Goal: Transaction & Acquisition: Purchase product/service

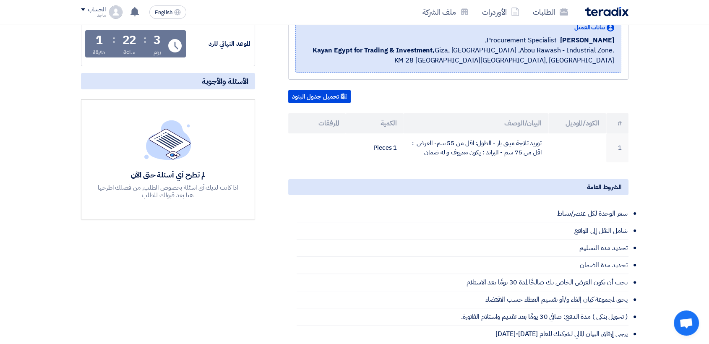
scroll to position [113, 0]
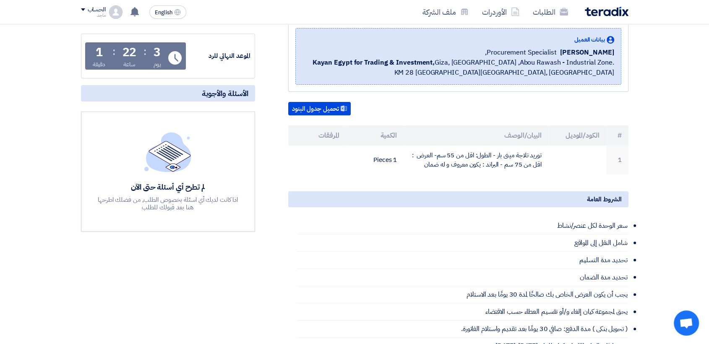
scroll to position [80, 0]
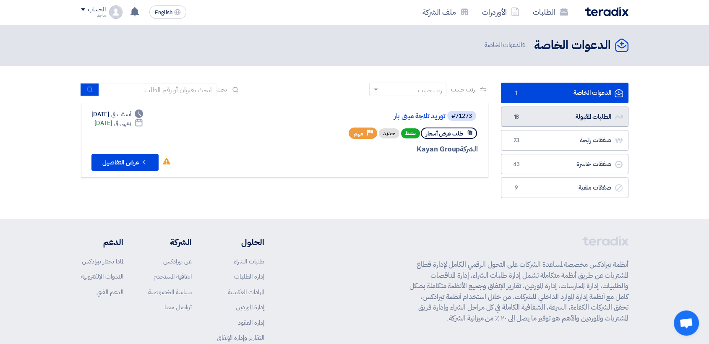
click at [543, 115] on link "الطلبات المقبولة الطلبات المقبولة 18" at bounding box center [564, 116] width 127 height 21
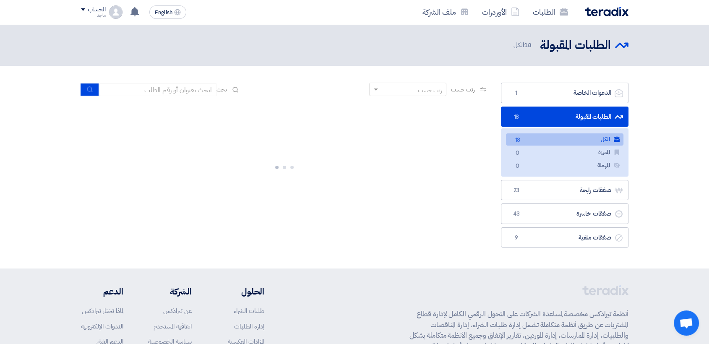
click at [340, 109] on div at bounding box center [284, 166] width 407 height 126
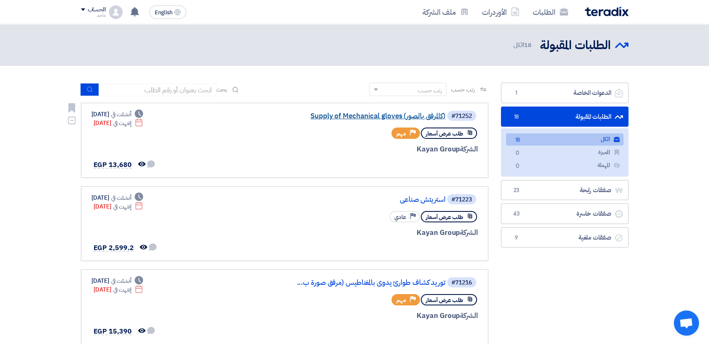
click at [356, 118] on link "Supply of Mechanical gloves (كالمرفق بالصور)" at bounding box center [362, 116] width 168 height 8
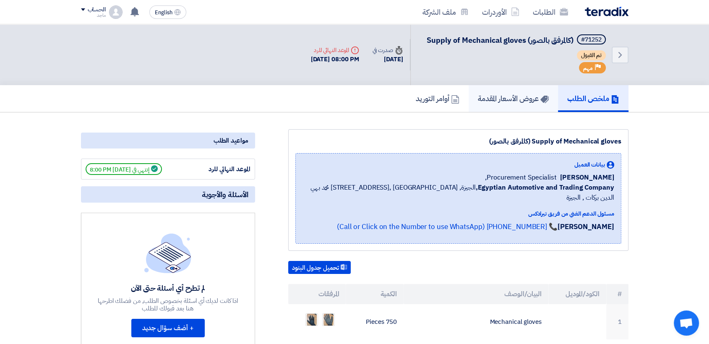
click at [525, 94] on h5 "عروض الأسعار المقدمة" at bounding box center [513, 98] width 71 height 10
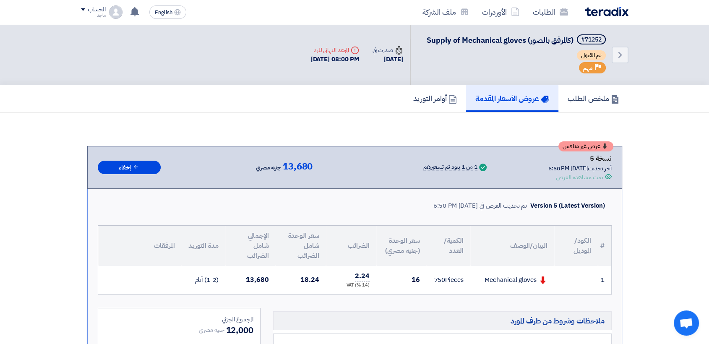
click at [421, 101] on h5 "أوامر التوريد" at bounding box center [435, 98] width 44 height 10
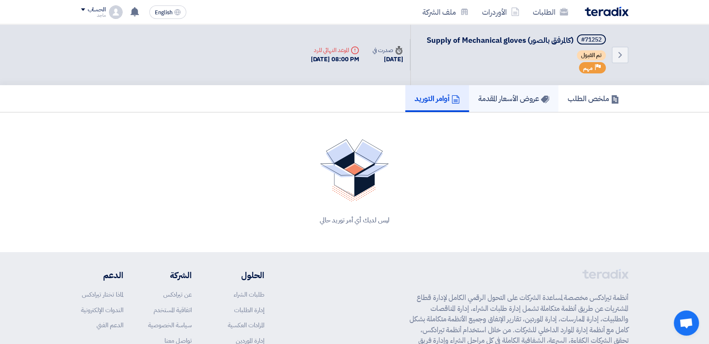
click at [496, 103] on h5 "عروض الأسعار المقدمة" at bounding box center [513, 98] width 71 height 10
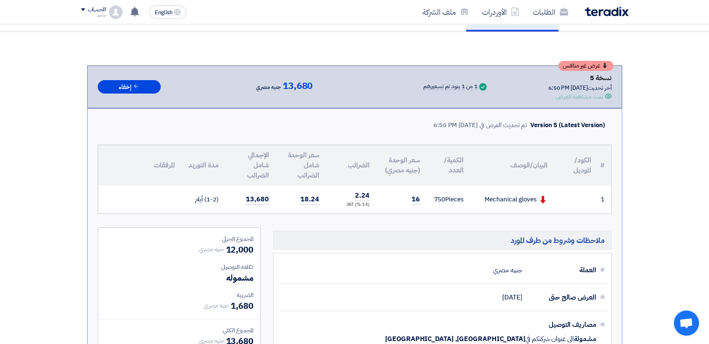
scroll to position [87, 0]
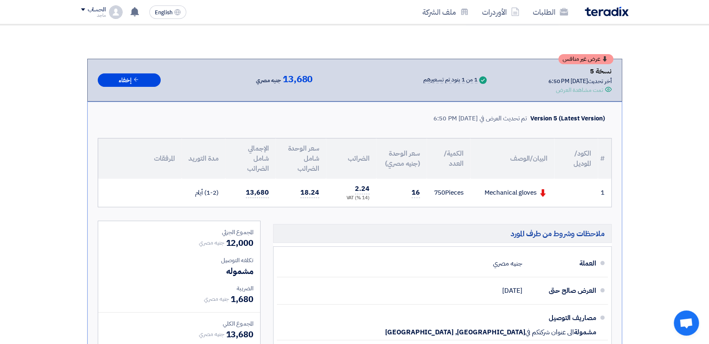
click at [315, 157] on th "سعر الوحدة شامل الضرائب" at bounding box center [300, 158] width 50 height 40
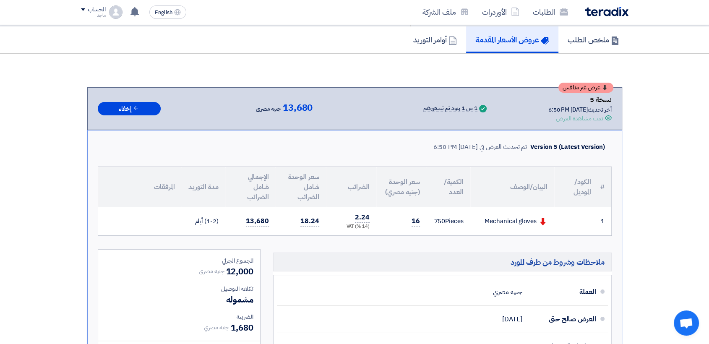
scroll to position [0, 0]
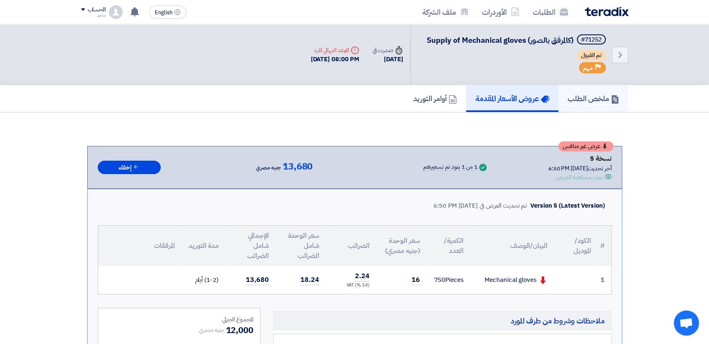
click at [571, 87] on link "ملخص الطلب" at bounding box center [593, 98] width 70 height 27
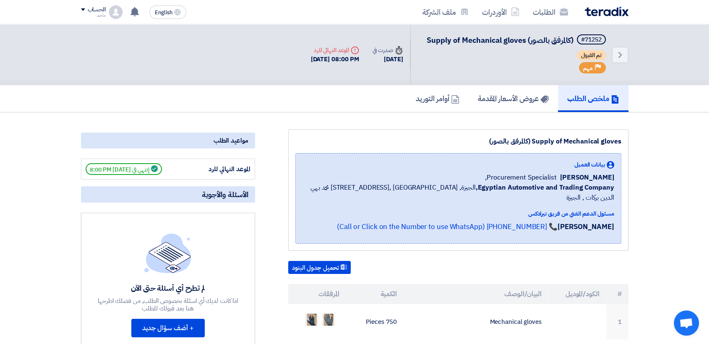
click at [214, 167] on div "الموعد النهائي للرد" at bounding box center [218, 169] width 63 height 10
click at [202, 169] on div "الموعد النهائي للرد" at bounding box center [218, 169] width 63 height 10
click at [514, 93] on h5 "عروض الأسعار المقدمة" at bounding box center [513, 98] width 71 height 10
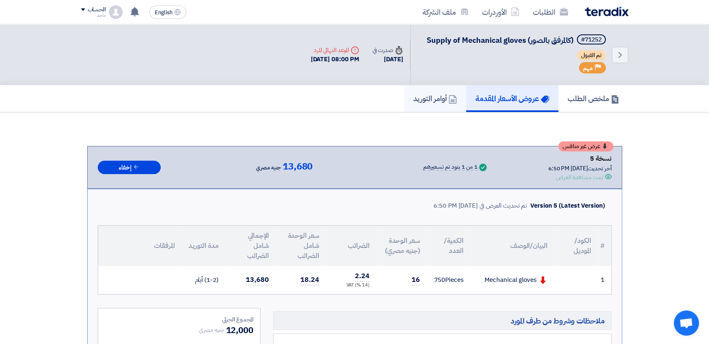
click at [413, 98] on h5 "أوامر التوريد" at bounding box center [435, 98] width 44 height 10
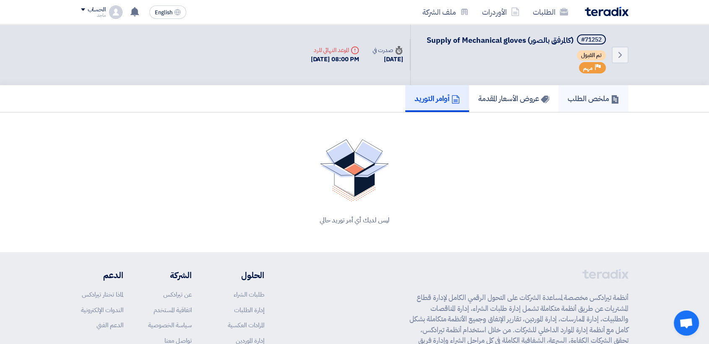
click at [608, 105] on link "ملخص الطلب" at bounding box center [593, 98] width 70 height 27
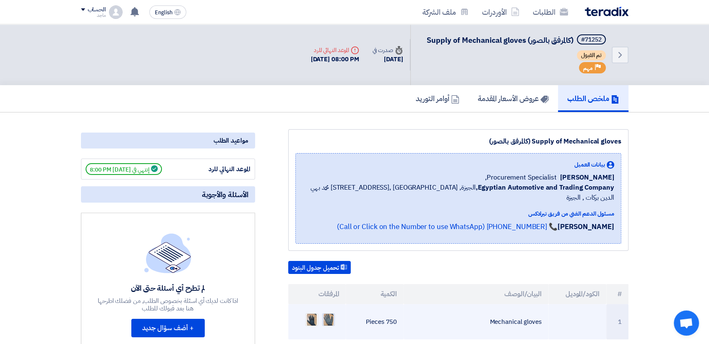
click at [322, 312] on img at bounding box center [328, 319] width 12 height 15
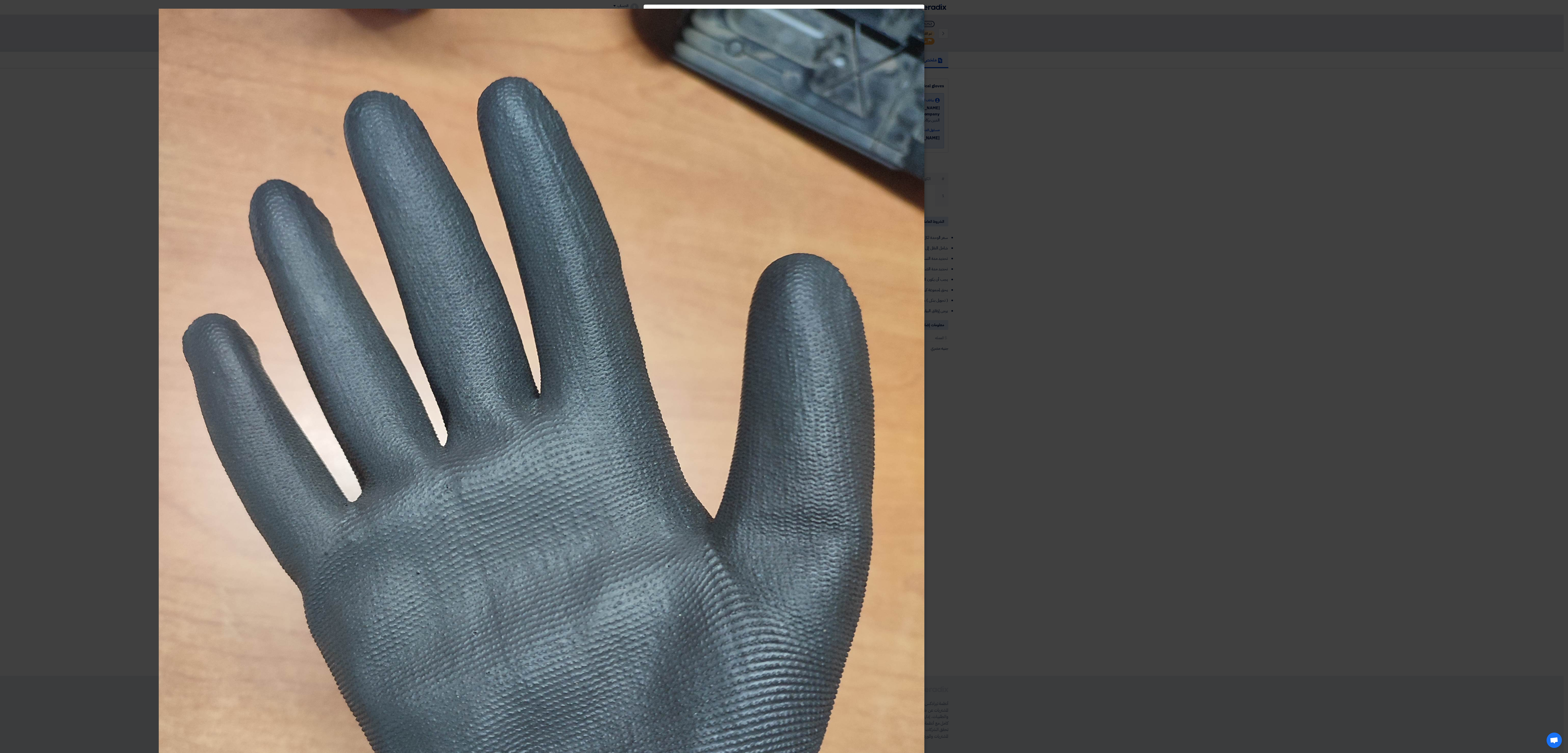
click at [431, 209] on modal-container at bounding box center [784, 376] width 1568 height 753
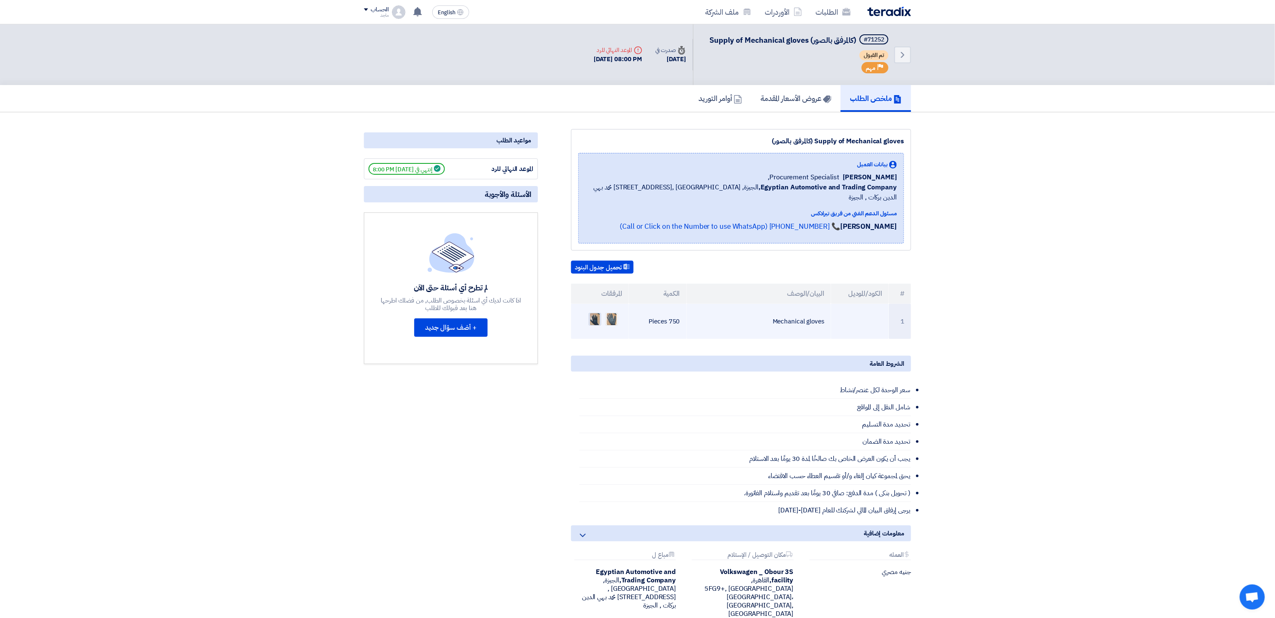
click at [591, 312] on img at bounding box center [595, 319] width 12 height 15
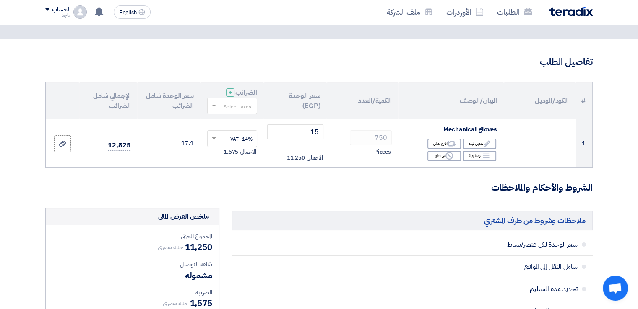
scroll to position [31, 0]
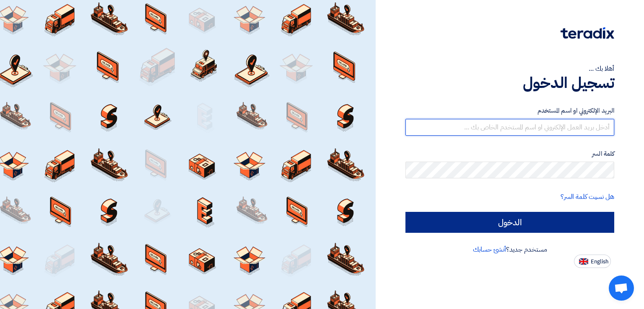
type input "italyaco2030@gmail.com"
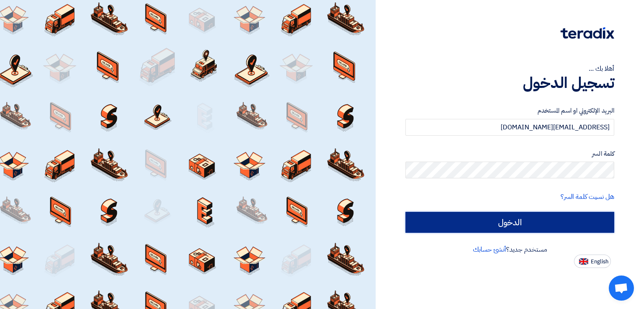
click at [424, 223] on input "الدخول" at bounding box center [509, 222] width 209 height 21
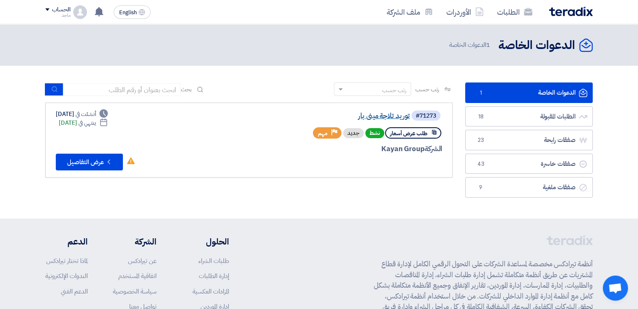
click at [360, 119] on link "توريد تلاجة مينى بار" at bounding box center [326, 116] width 168 height 8
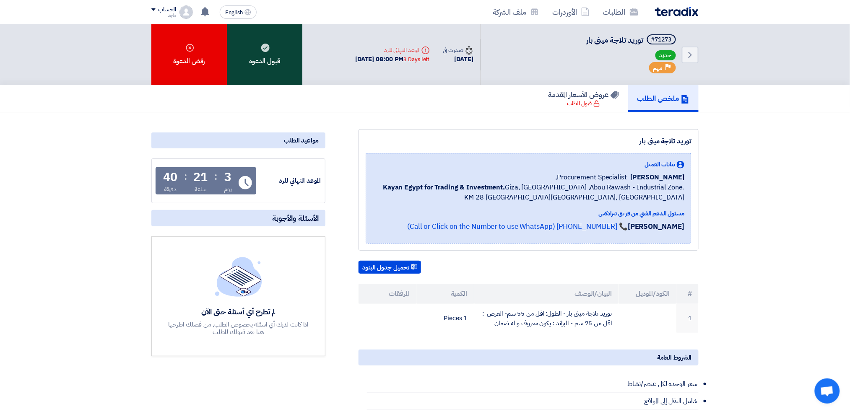
click at [274, 55] on div "قبول الدعوه" at bounding box center [264, 54] width 75 height 61
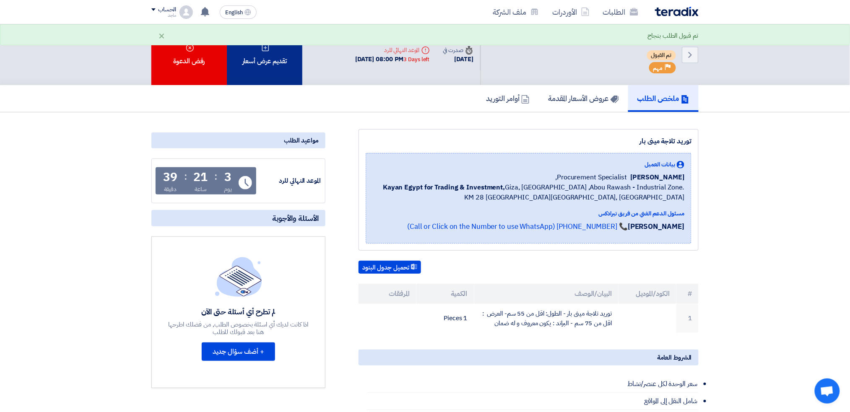
click at [271, 61] on div "تقديم عرض أسعار" at bounding box center [264, 54] width 75 height 61
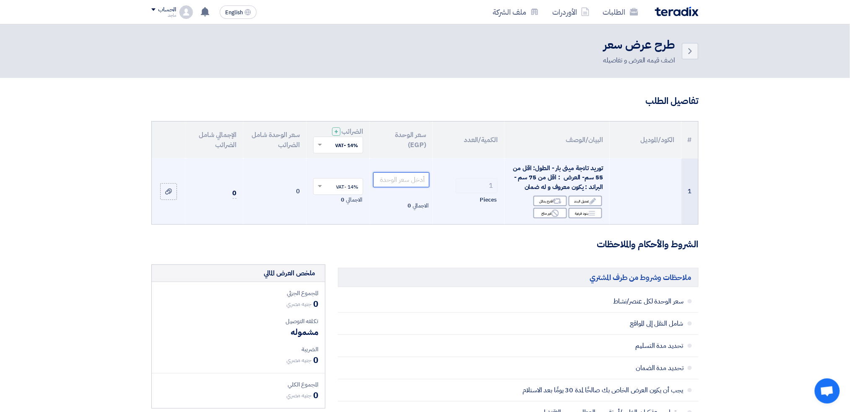
click at [397, 175] on input "number" at bounding box center [401, 179] width 57 height 15
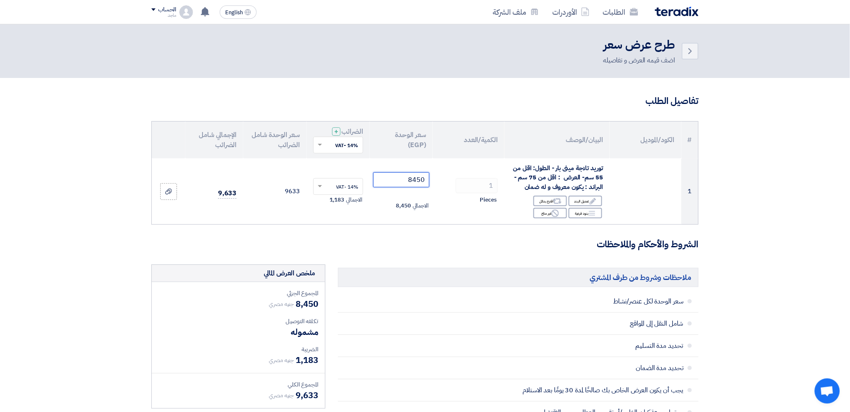
scroll to position [2, 0]
type input "8450"
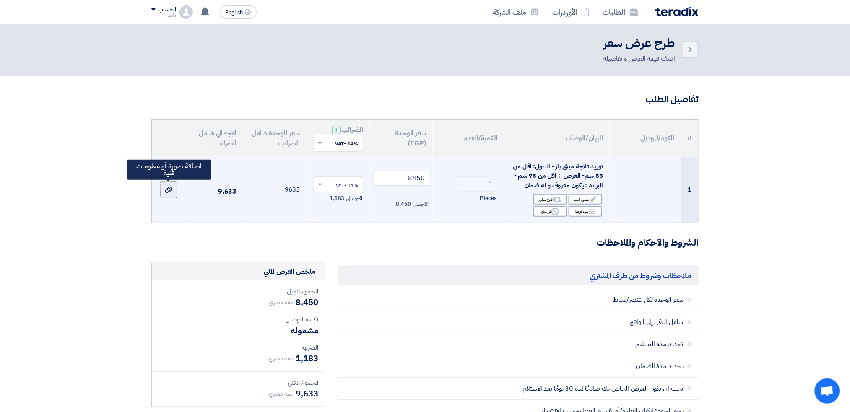
click at [166, 187] on icon at bounding box center [168, 190] width 7 height 7
click at [0, 0] on input "file" at bounding box center [0, 0] width 0 height 0
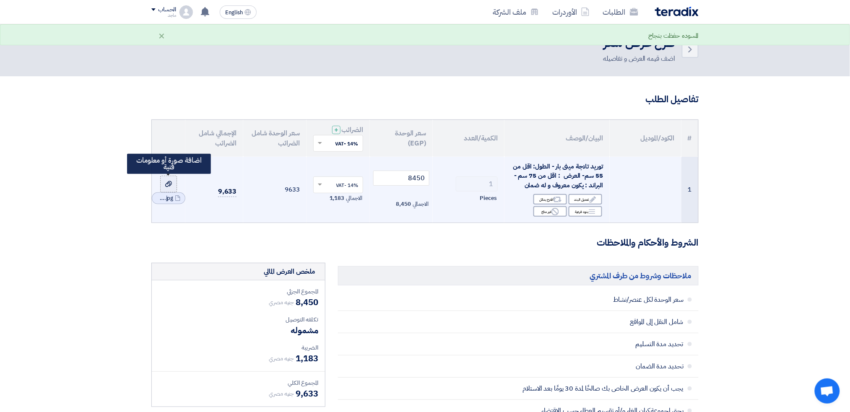
click at [169, 179] on div at bounding box center [168, 184] width 8 height 10
click at [0, 0] on input "file" at bounding box center [0, 0] width 0 height 0
click at [166, 174] on div at bounding box center [168, 178] width 8 height 10
click at [0, 0] on input "file" at bounding box center [0, 0] width 0 height 0
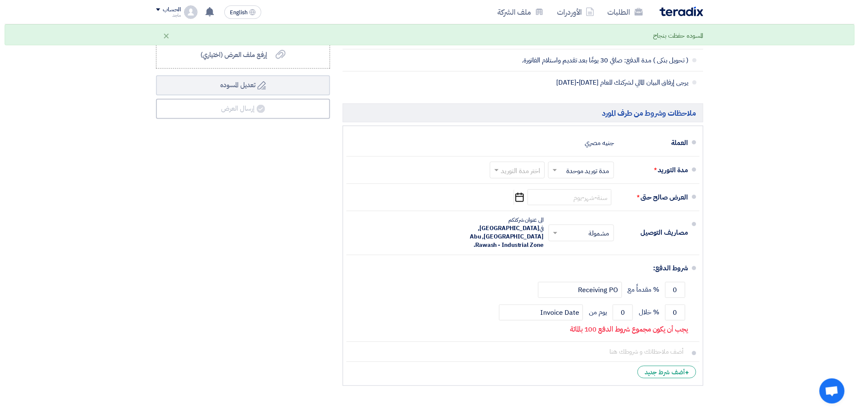
scroll to position [385, 0]
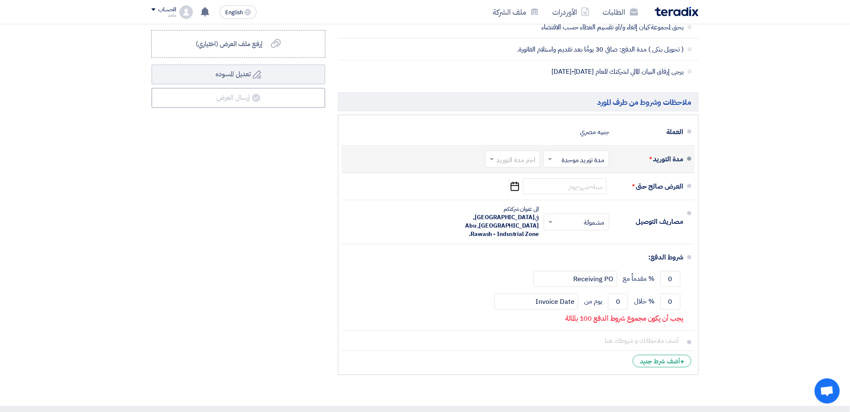
click at [509, 158] on input "text" at bounding box center [511, 160] width 51 height 12
click at [512, 177] on span "(1-2) أيام" at bounding box center [525, 177] width 26 height 10
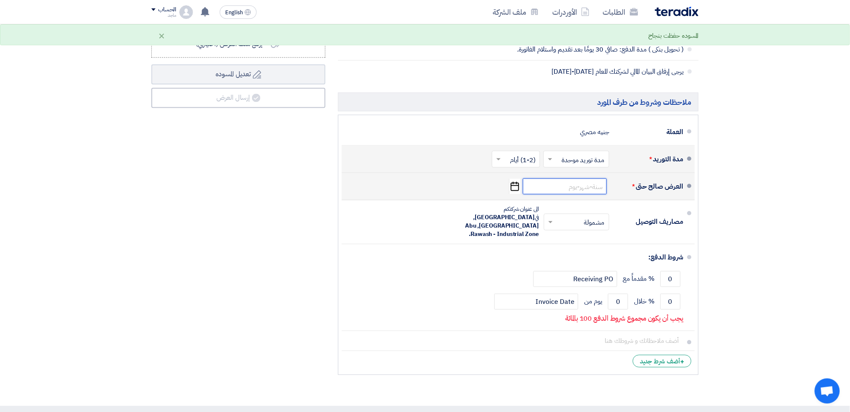
click at [576, 184] on input at bounding box center [565, 187] width 84 height 16
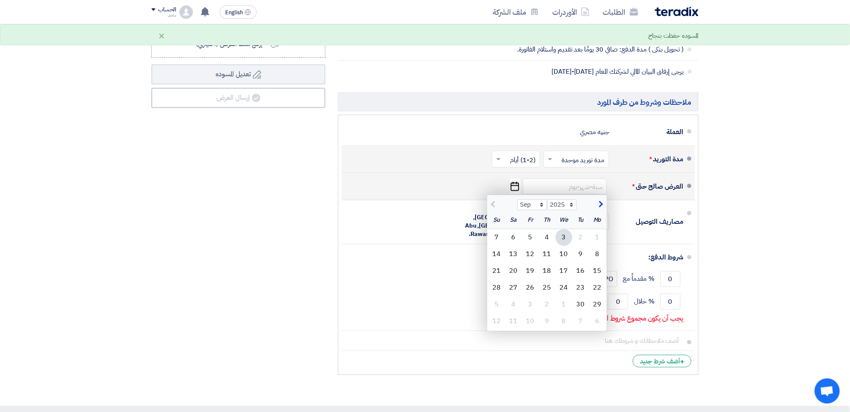
click at [565, 236] on div "3" at bounding box center [564, 237] width 17 height 17
type input "9/3/2025"
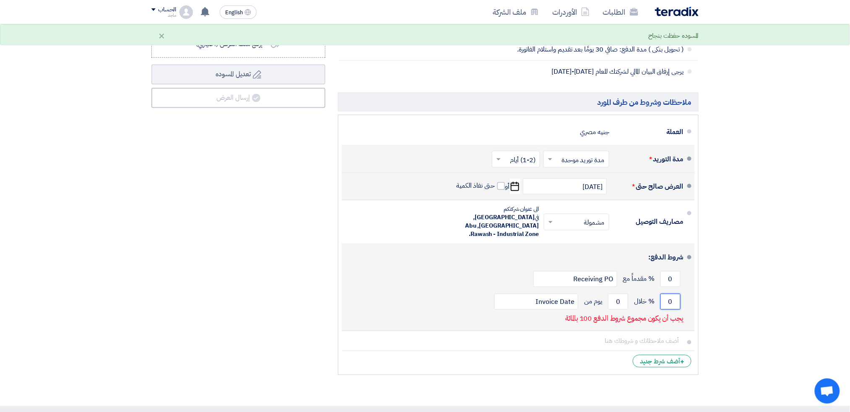
click at [644, 294] on input "0" at bounding box center [670, 302] width 20 height 16
type input "100"
click at [611, 294] on input "0" at bounding box center [618, 302] width 20 height 16
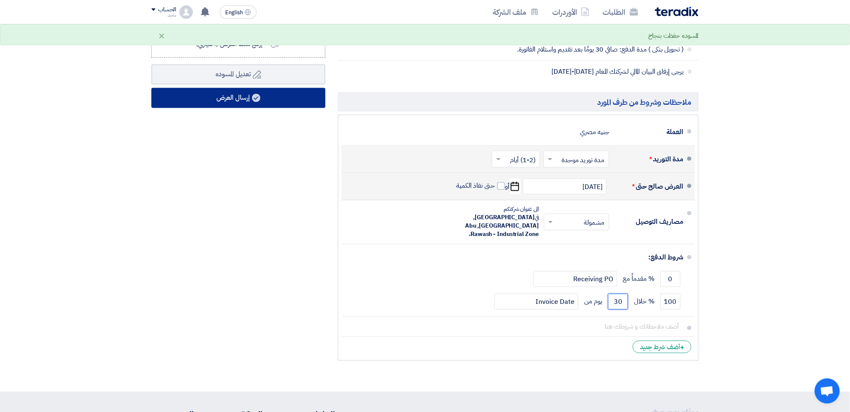
type input "30"
click at [262, 101] on button "إرسال العرض" at bounding box center [238, 98] width 174 height 20
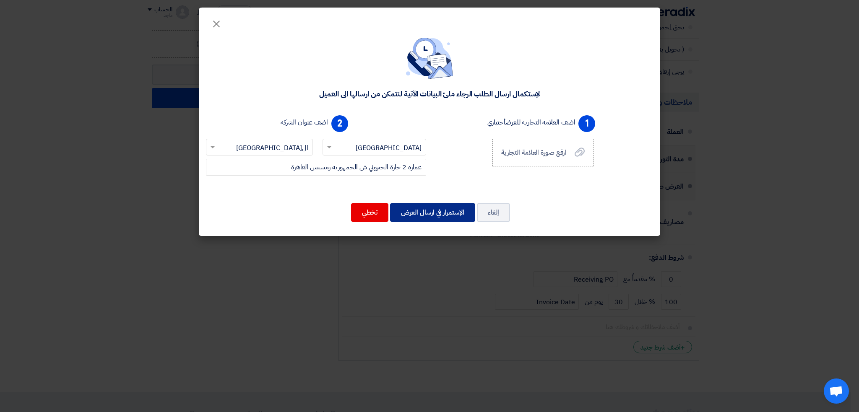
click at [416, 212] on button "الإستمرار في ارسال العرض" at bounding box center [432, 212] width 85 height 18
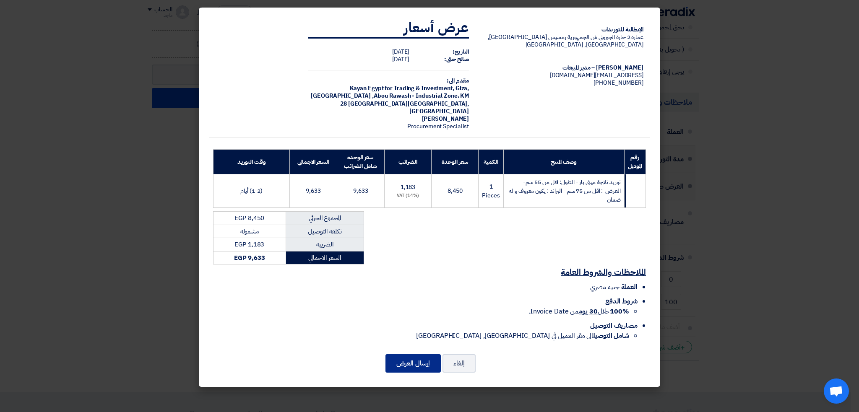
click at [421, 309] on button "إرسال العرض" at bounding box center [412, 363] width 55 height 18
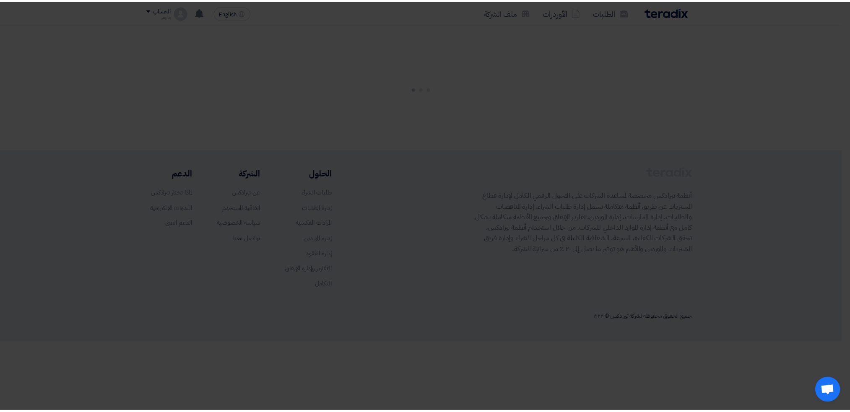
scroll to position [0, 0]
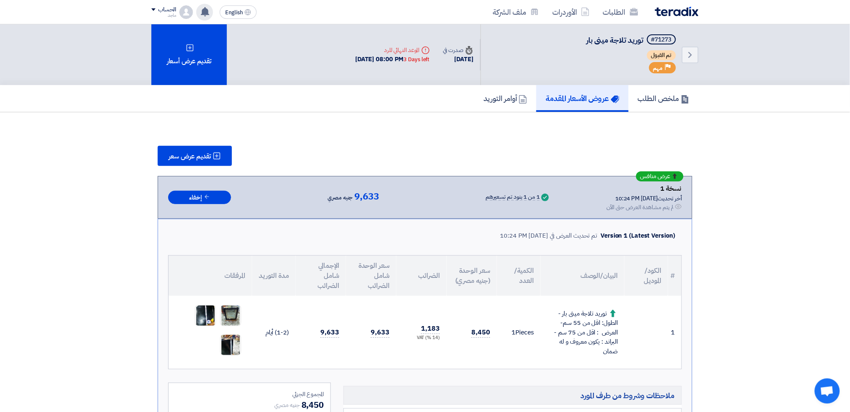
click at [206, 10] on use at bounding box center [205, 11] width 8 height 9
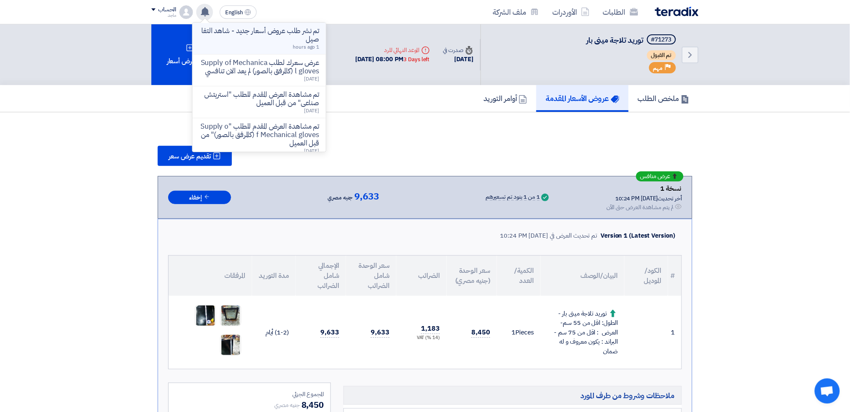
click at [265, 35] on p "تم نشر طلب عروض أسعار جديد - شاهد التفاصيل" at bounding box center [259, 35] width 120 height 17
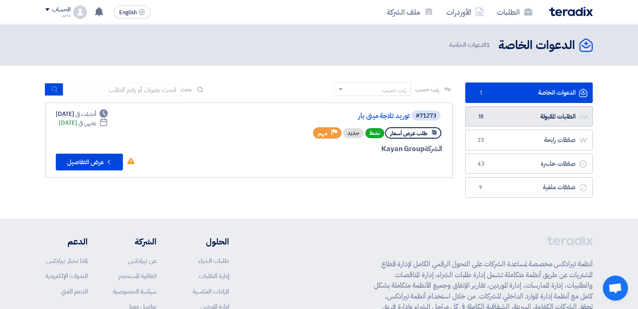
click at [478, 121] on link "الطلبات المقبولة الطلبات المقبولة 18" at bounding box center [528, 116] width 127 height 21
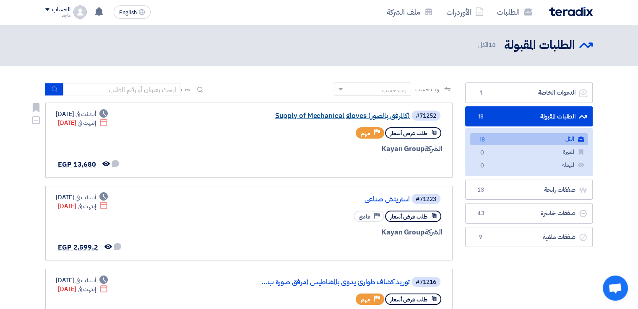
click at [349, 115] on link "Supply of Mechanical gloves (كالمرفق بالصور)" at bounding box center [326, 116] width 168 height 8
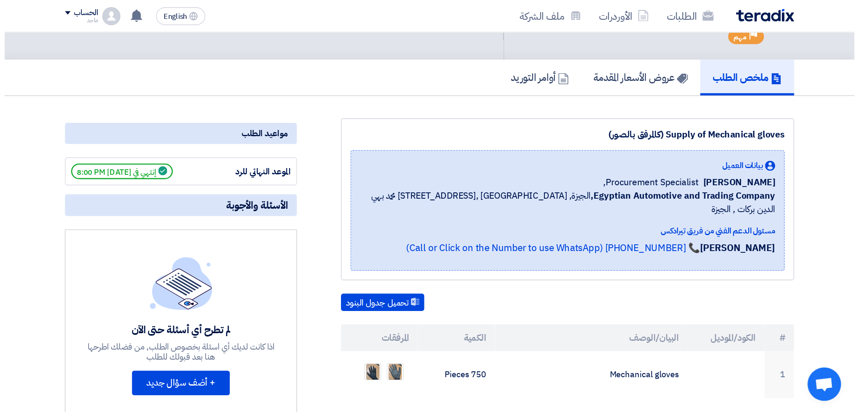
scroll to position [74, 0]
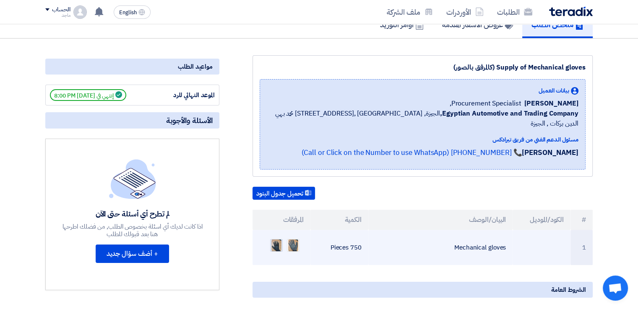
click at [272, 238] on img at bounding box center [276, 245] width 12 height 15
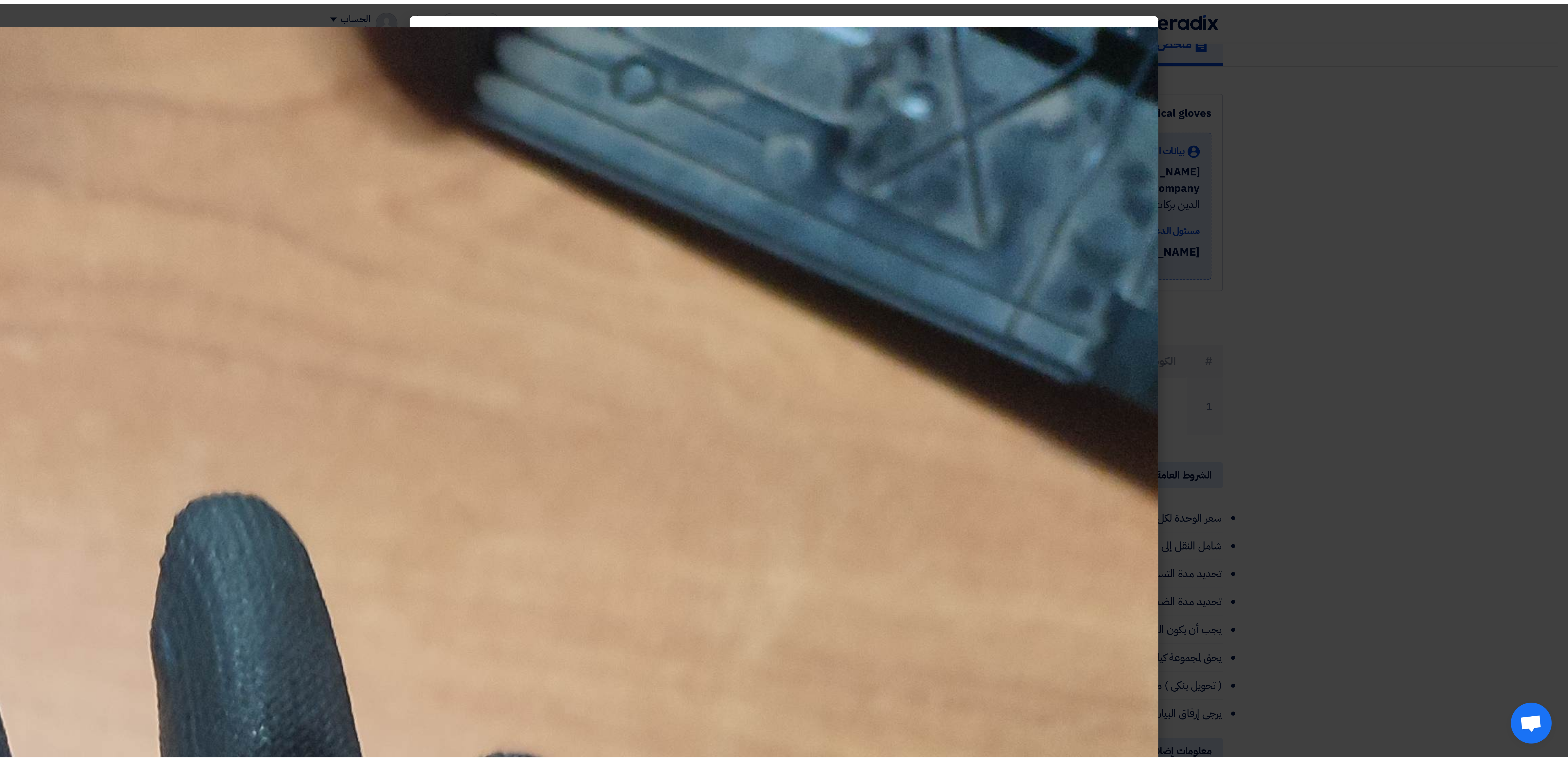
scroll to position [40, 0]
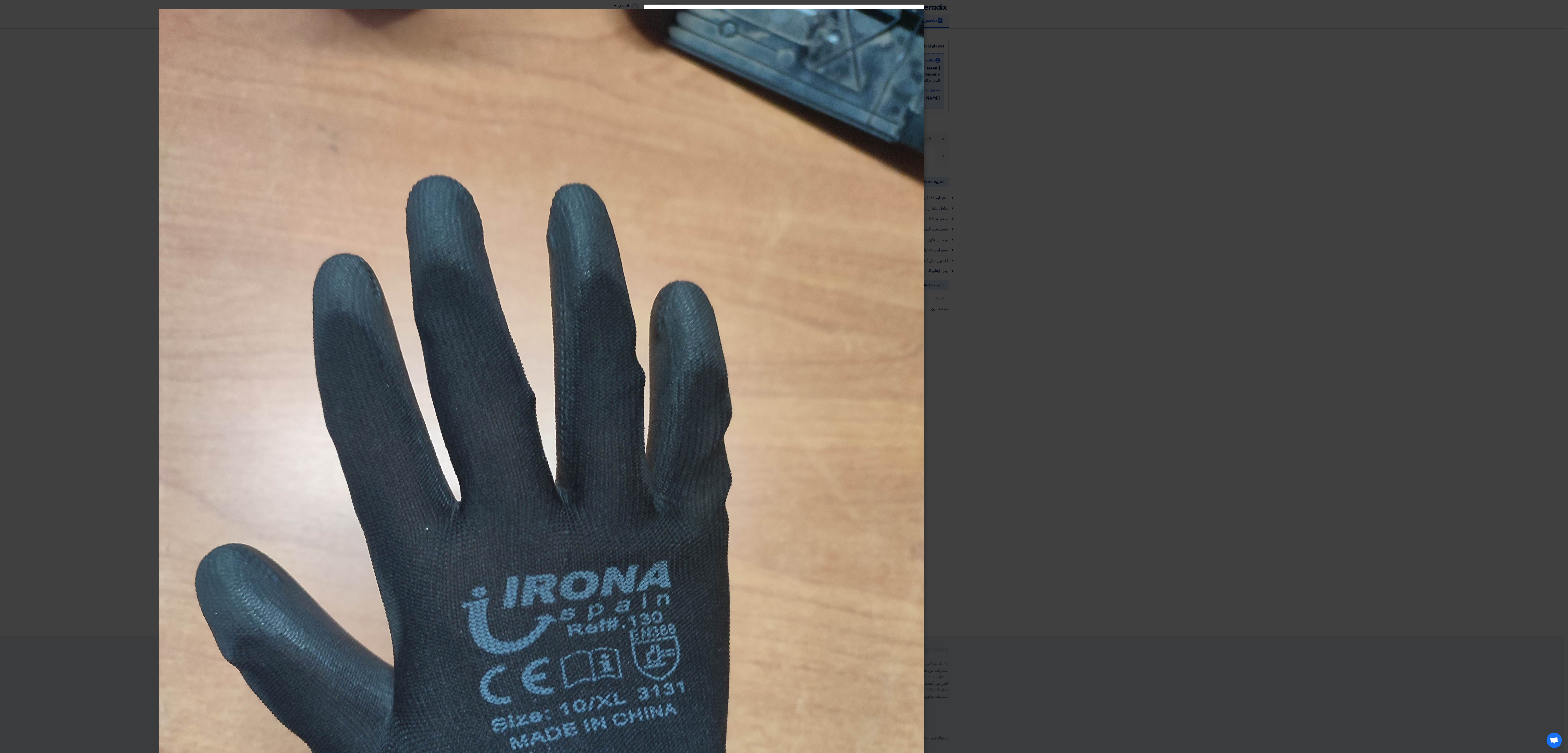
click at [392, 188] on modal-container at bounding box center [784, 376] width 1568 height 753
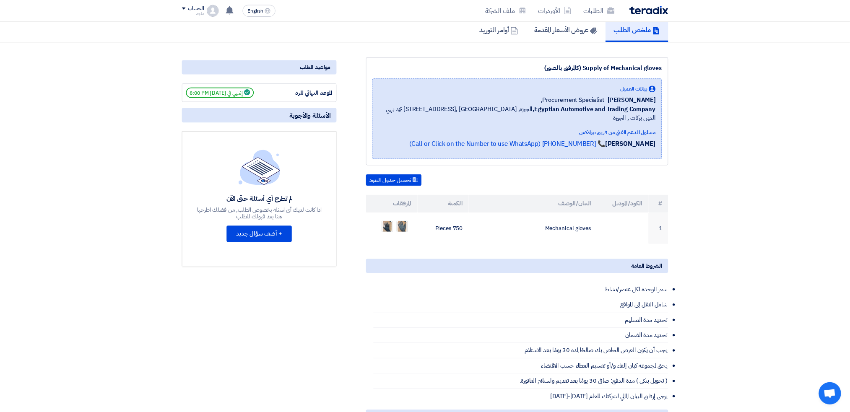
scroll to position [65, 0]
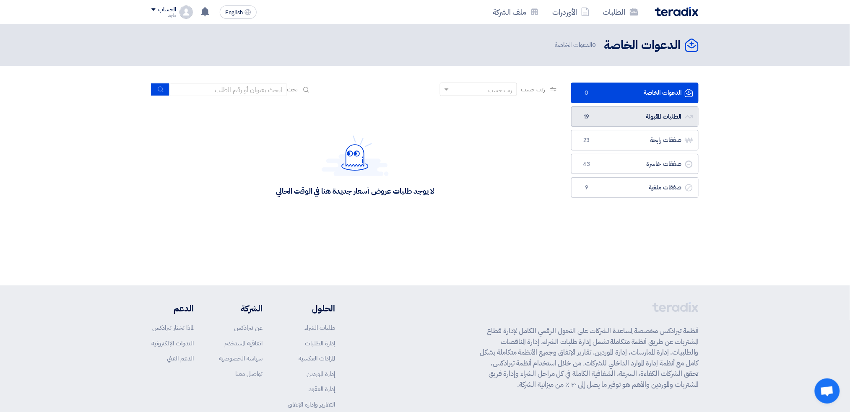
click at [602, 108] on link "الطلبات المقبولة الطلبات المقبولة 19" at bounding box center [634, 116] width 127 height 21
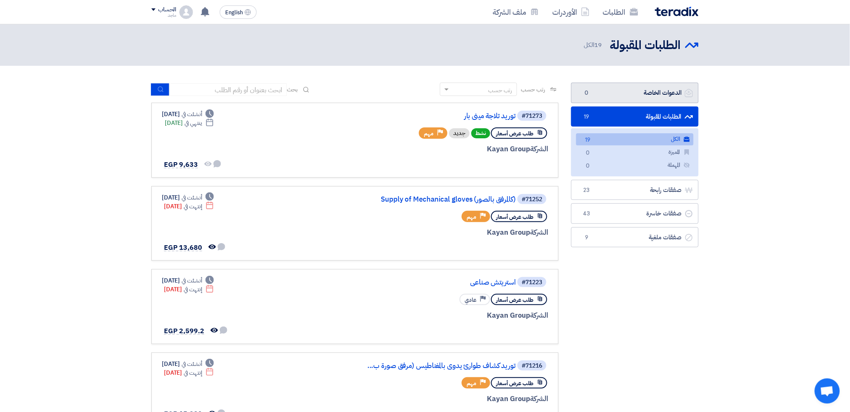
drag, startPoint x: 656, startPoint y: 137, endPoint x: 649, endPoint y: 86, distance: 51.6
click at [649, 86] on ul "الدعوات الخاصة الدعوات الخاصة 0 الطلبات المقبولة الطلبات المقبولة 19 الكل الكل …" at bounding box center [634, 165] width 127 height 165
click at [649, 86] on link "الدعوات الخاصة الدعوات الخاصة 0" at bounding box center [634, 93] width 127 height 21
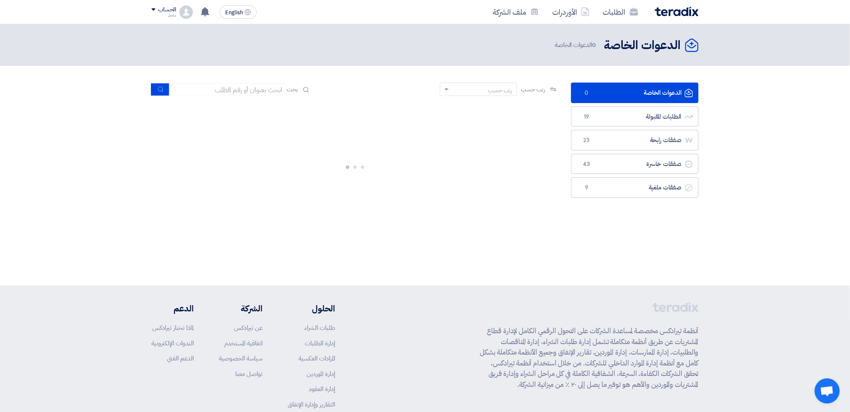
click at [649, 86] on link "الدعوات الخاصة الدعوات الخاصة 0" at bounding box center [634, 93] width 127 height 21
